Goal: Information Seeking & Learning: Understand process/instructions

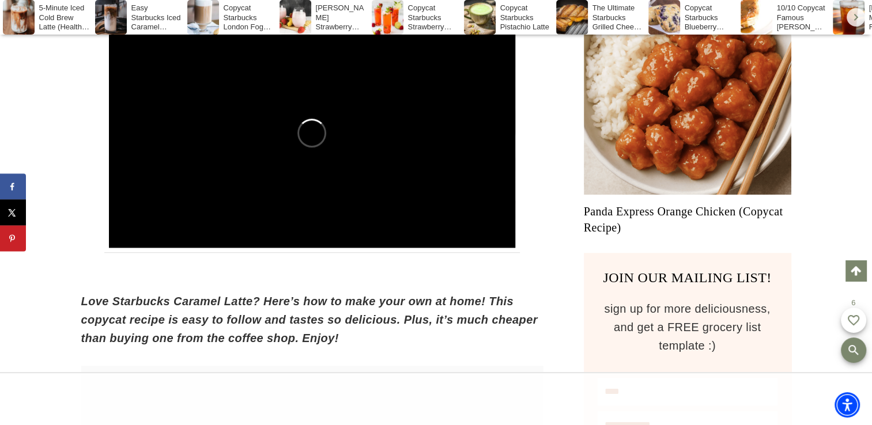
scroll to position [815, 0]
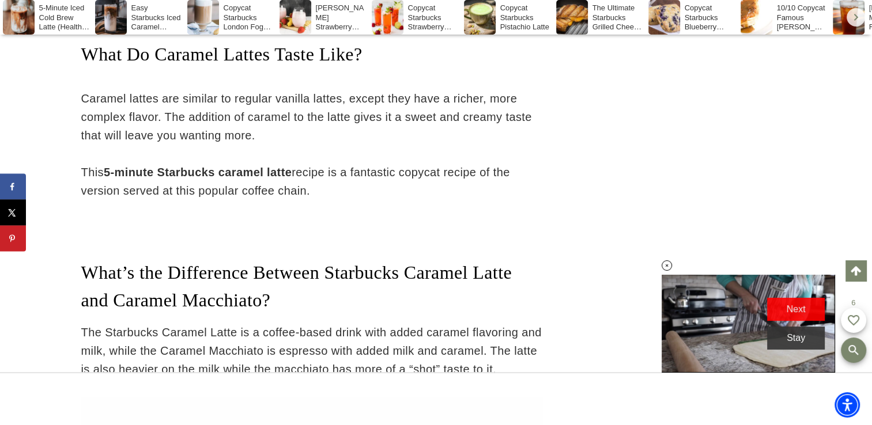
scroll to position [2156, 0]
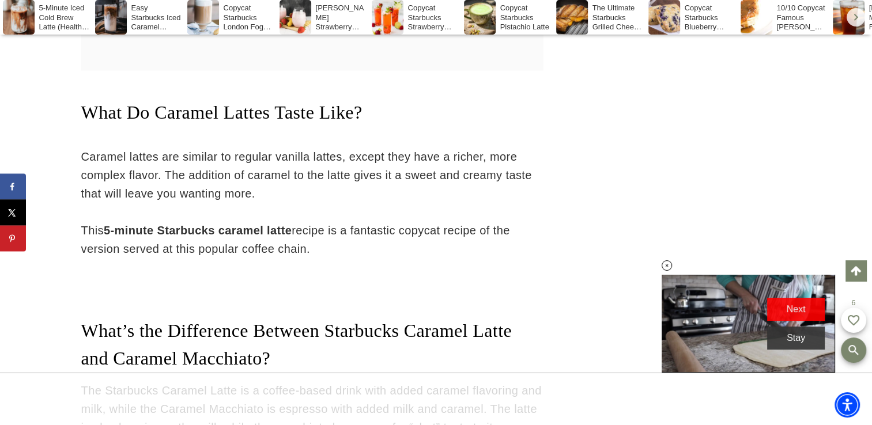
click at [159, 236] on strong "5-minute Starbucks caramel latte" at bounding box center [198, 230] width 188 height 13
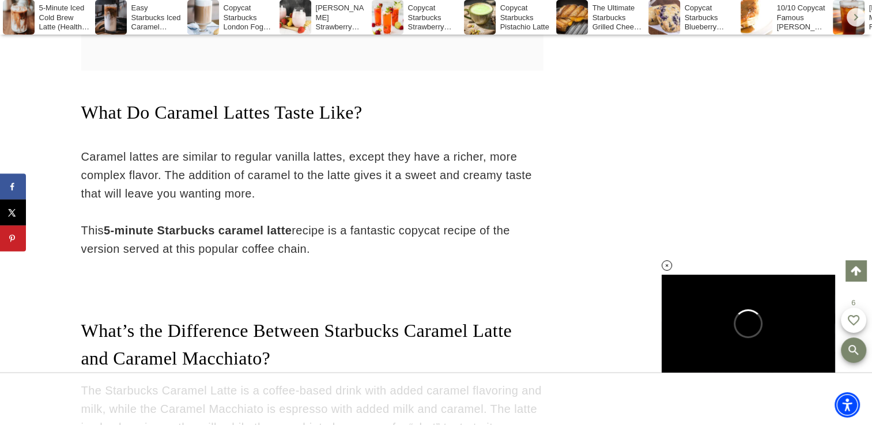
click at [201, 236] on strong "5-minute Starbucks caramel latte" at bounding box center [198, 230] width 188 height 13
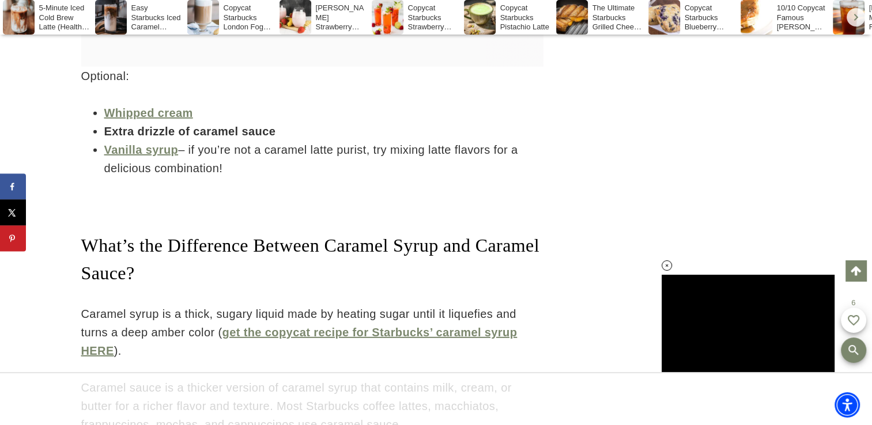
scroll to position [0, 0]
click at [99, 284] on span "What’s the Difference Between Caramel Syrup and Caramel Sauce?" at bounding box center [310, 259] width 458 height 48
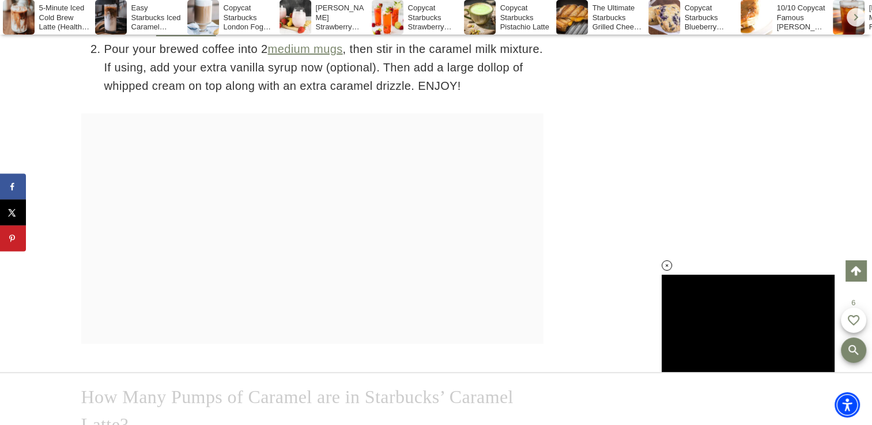
scroll to position [3926, 0]
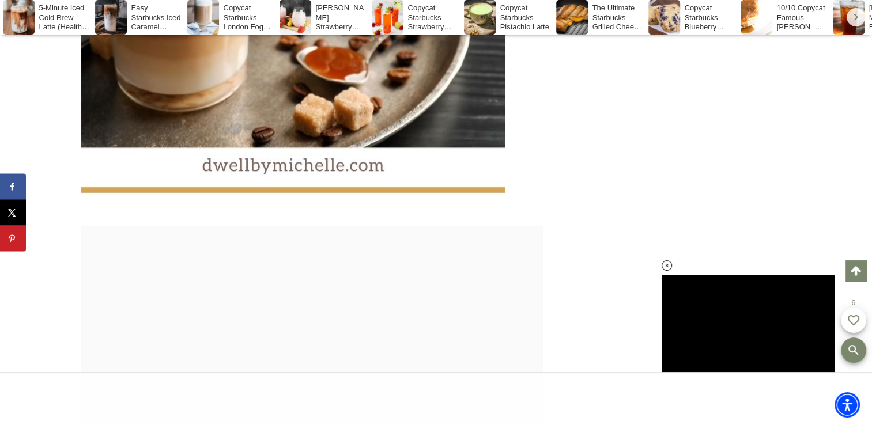
scroll to position [5263, 0]
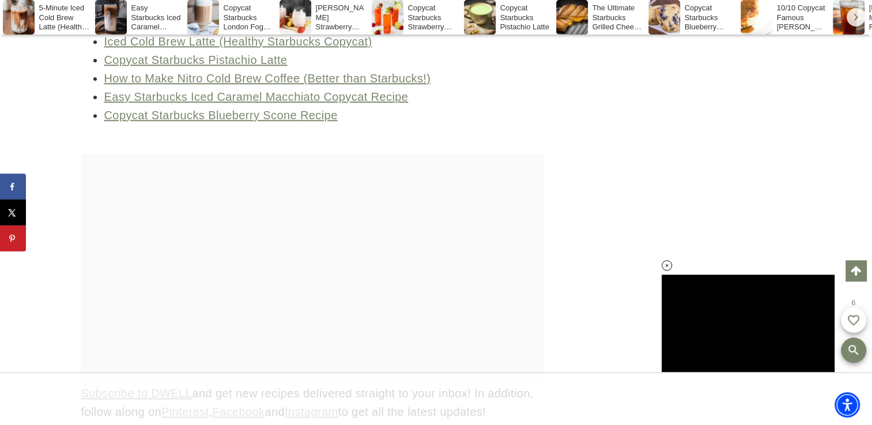
click at [81, 302] on div at bounding box center [312, 269] width 462 height 231
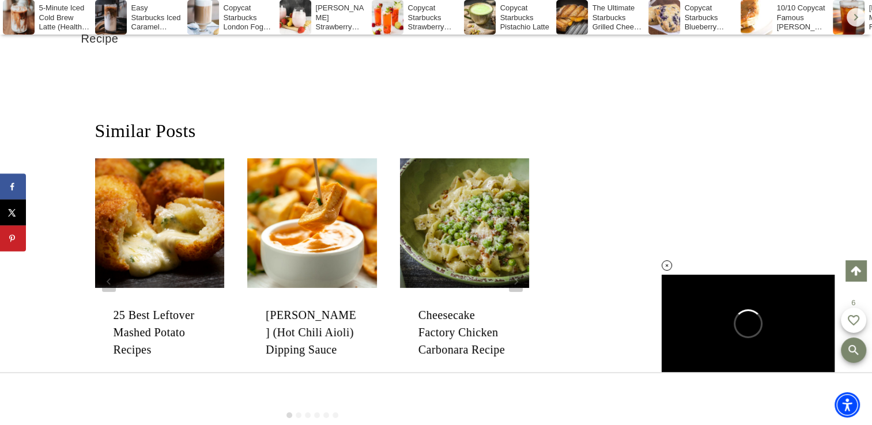
scroll to position [8128, 0]
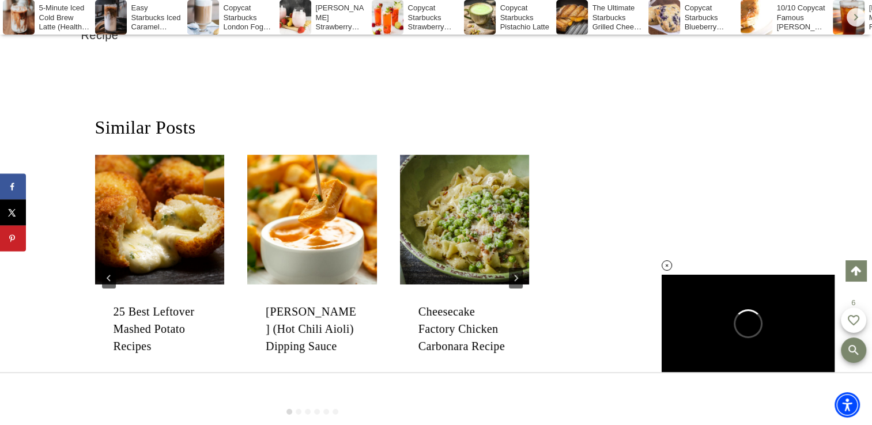
click at [95, 314] on div "American | Appetizer | Baked Goods | Breakfast | Dairy-Free | Gluten-Free | Mai…" at bounding box center [160, 335] width 130 height 100
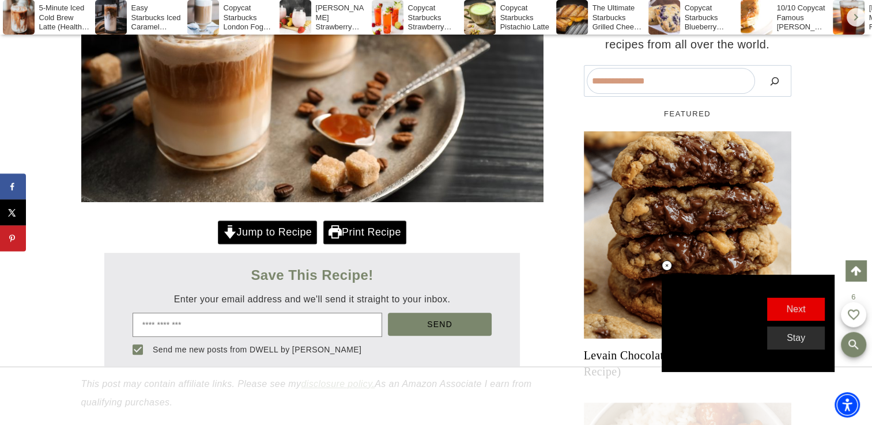
scroll to position [376, 0]
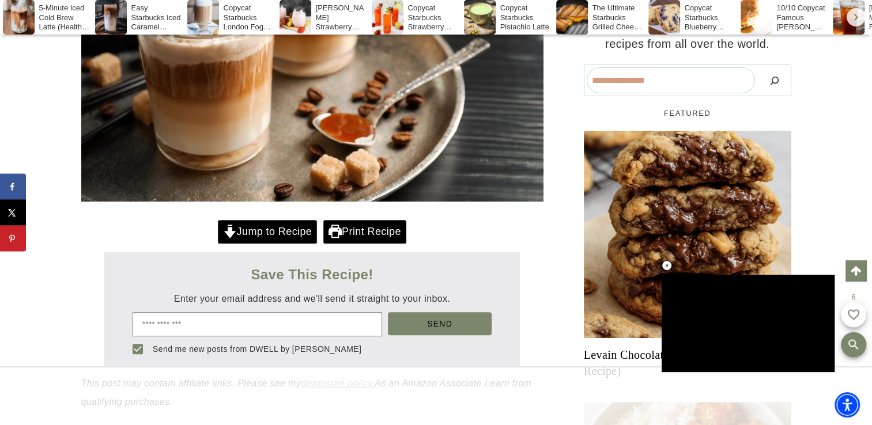
click at [350, 244] on link "Print Recipe" at bounding box center [364, 232] width 83 height 24
